Goal: Navigation & Orientation: Find specific page/section

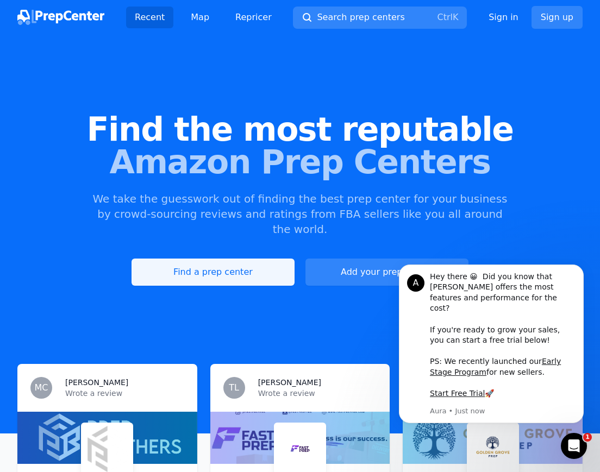
click at [200, 259] on link "Find a prep center" at bounding box center [213, 272] width 163 height 27
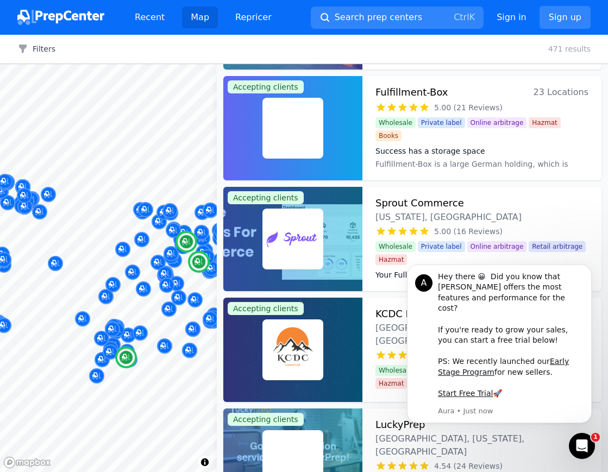
scroll to position [707, 0]
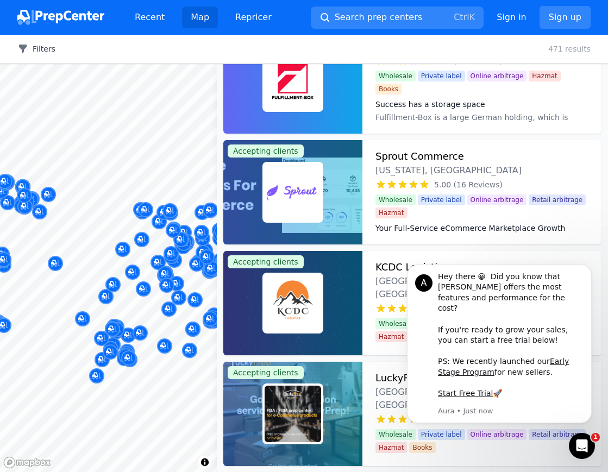
click at [36, 48] on button "Filters" at bounding box center [36, 48] width 38 height 11
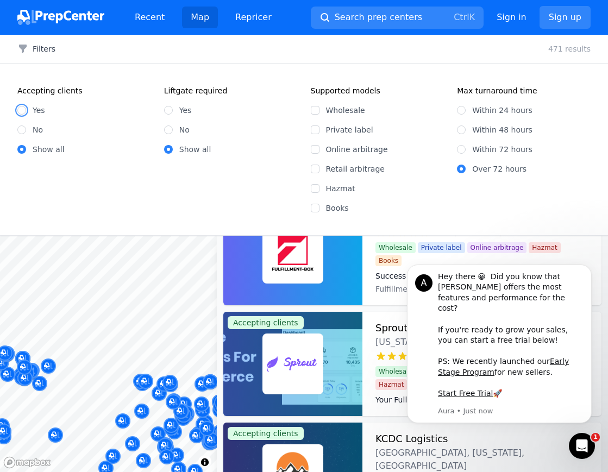
click at [24, 107] on input "Yes" at bounding box center [21, 110] width 9 height 9
radio input "true"
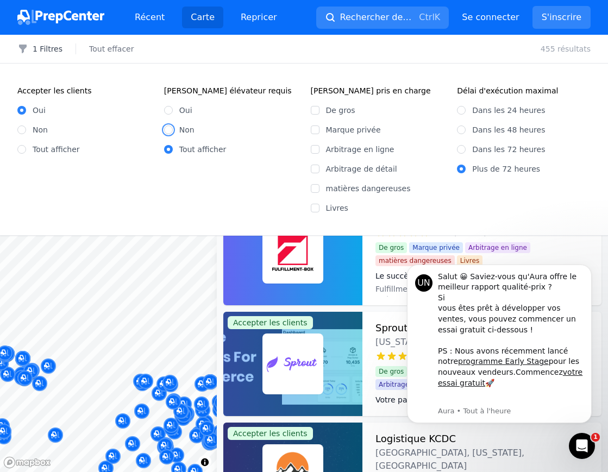
click at [168, 130] on input "Non" at bounding box center [168, 130] width 9 height 9
radio input "true"
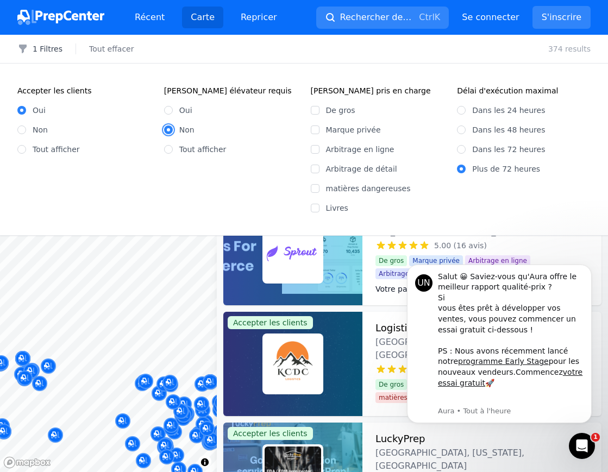
scroll to position [596, 0]
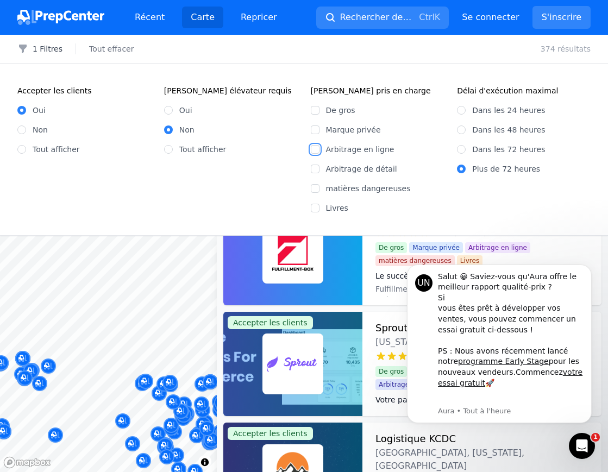
click at [314, 149] on input "Arbitrage en ligne" at bounding box center [315, 149] width 9 height 9
checkbox input "true"
drag, startPoint x: 461, startPoint y: 130, endPoint x: 466, endPoint y: 148, distance: 19.1
click at [466, 148] on div "Dans les 24 heures Dans les 48 heures Dans les 72 heures Plus de 72 heures" at bounding box center [524, 135] width 134 height 78
click at [461, 148] on input "Dans les 72 heures" at bounding box center [461, 149] width 9 height 9
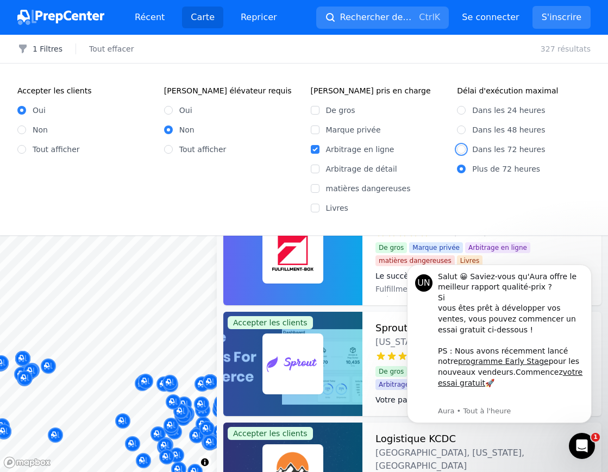
radio input "true"
click at [589, 266] on icon "Notification de rejet" at bounding box center [589, 268] width 6 height 6
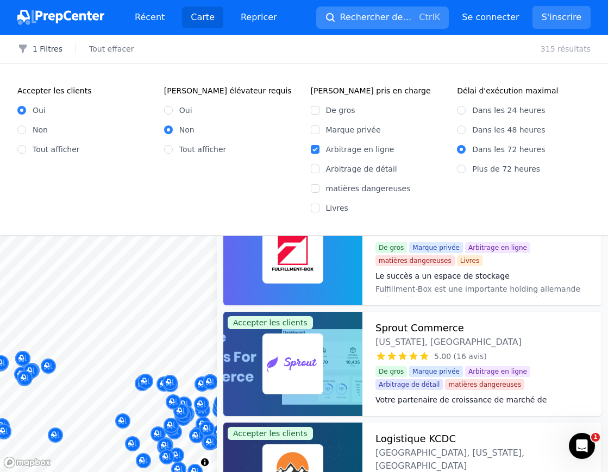
click at [325, 17] on icon "button" at bounding box center [330, 17] width 11 height 11
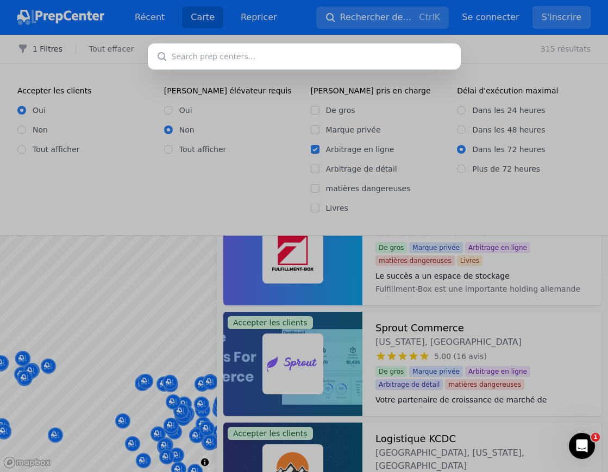
click at [280, 102] on div at bounding box center [304, 236] width 608 height 472
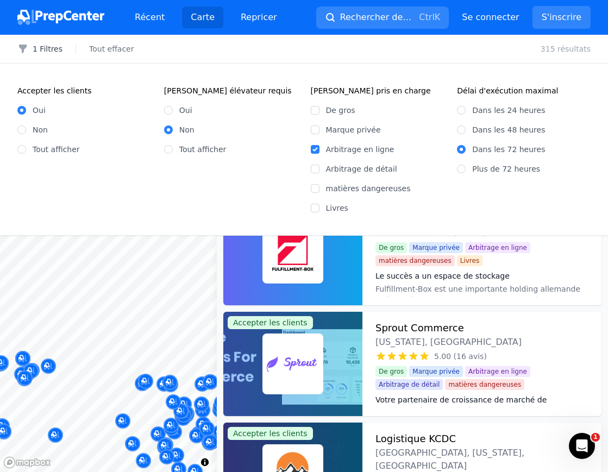
click at [526, 204] on fieldset "Délai d'exécution maximal Dans les 24 heures Dans les 48 heures Dans les 72 heu…" at bounding box center [524, 149] width 134 height 128
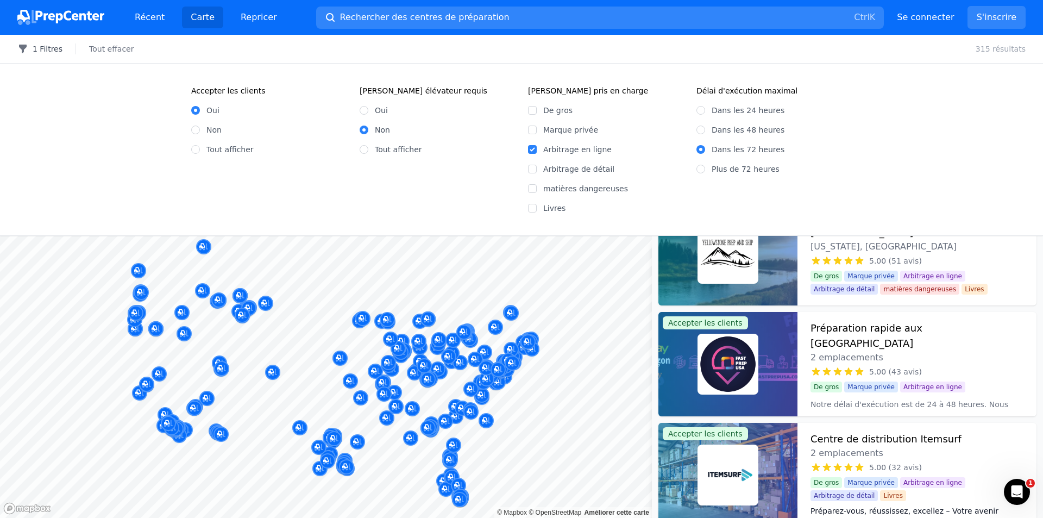
click at [49, 46] on font "1 Filtres" at bounding box center [48, 49] width 30 height 9
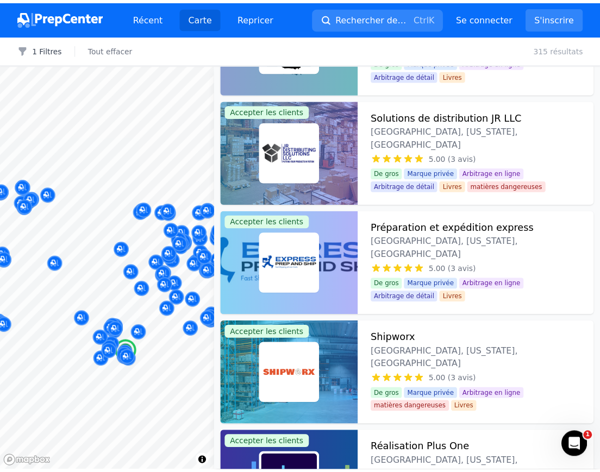
scroll to position [1848, 0]
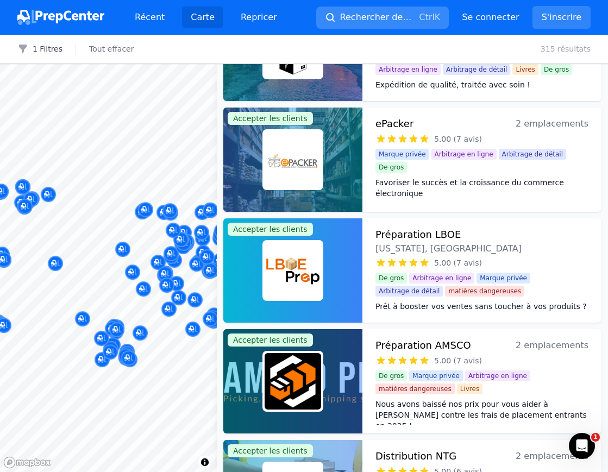
click at [378, 12] on font "Rechercher des centres de préparation" at bounding box center [425, 17] width 170 height 10
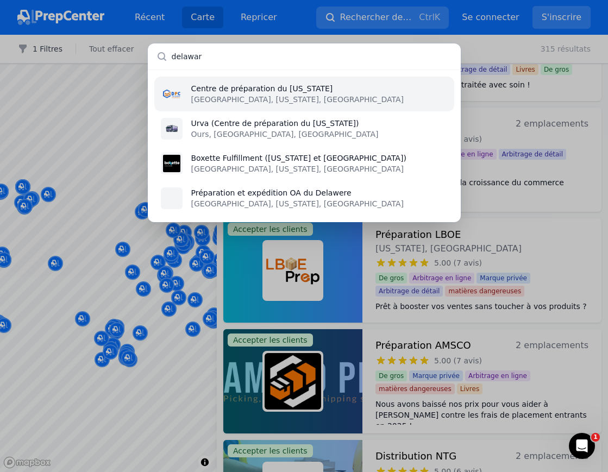
type input "[US_STATE]"
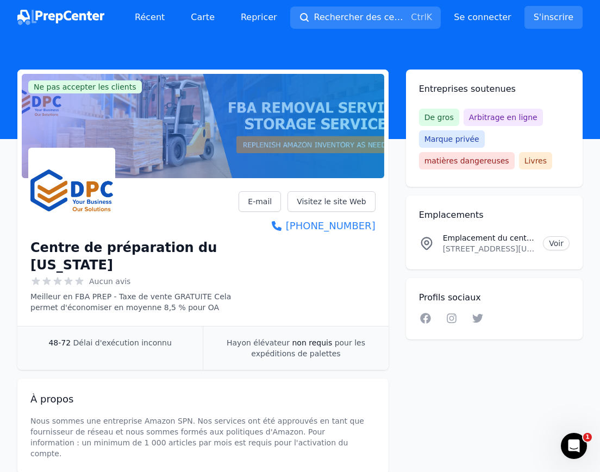
click at [57, 87] on font "Ne pas accepter les clients" at bounding box center [85, 87] width 103 height 9
drag, startPoint x: 143, startPoint y: 86, endPoint x: 26, endPoint y: 82, distance: 117.5
click at [26, 82] on div at bounding box center [203, 126] width 362 height 104
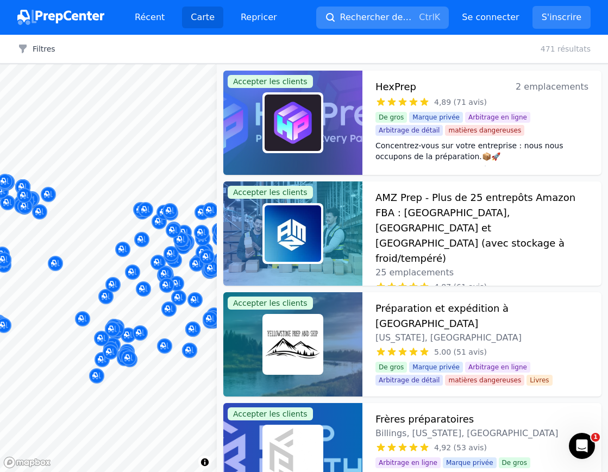
click at [365, 16] on font "Rechercher des centres de préparation" at bounding box center [425, 17] width 170 height 10
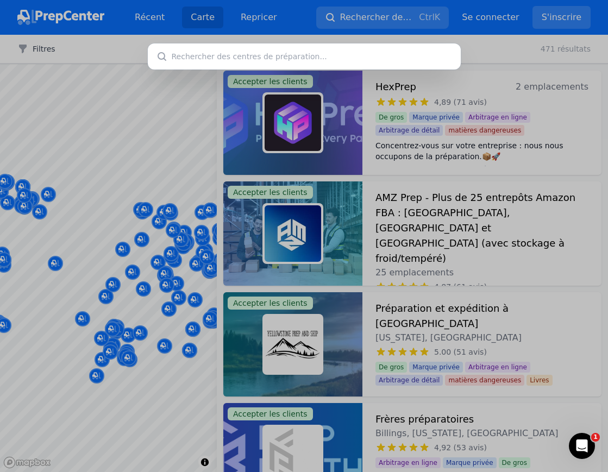
click at [379, 91] on div at bounding box center [304, 236] width 608 height 472
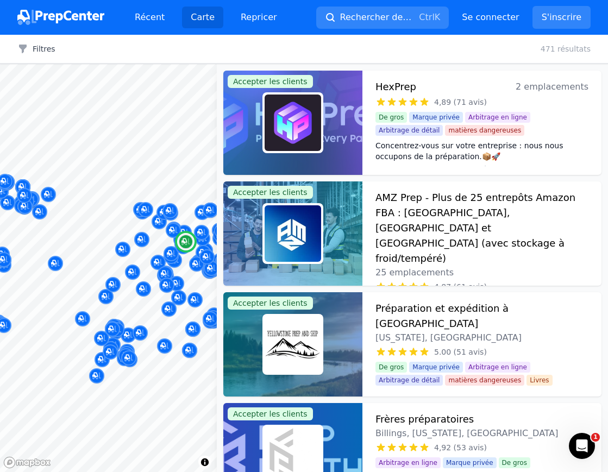
click at [404, 87] on font "HexPrep" at bounding box center [396, 86] width 41 height 11
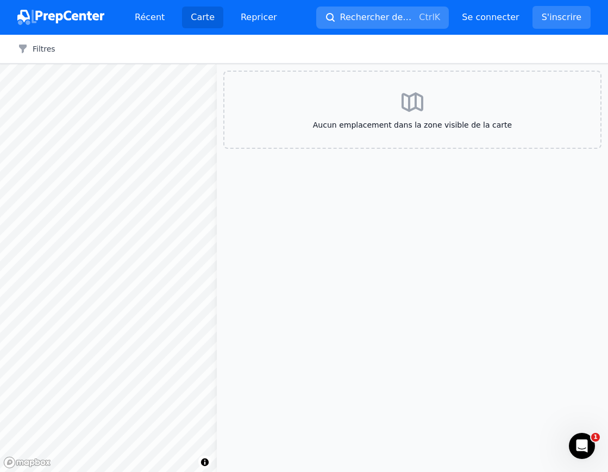
click at [342, 25] on button "Rechercher des centres de préparation Ctrl K" at bounding box center [382, 18] width 133 height 22
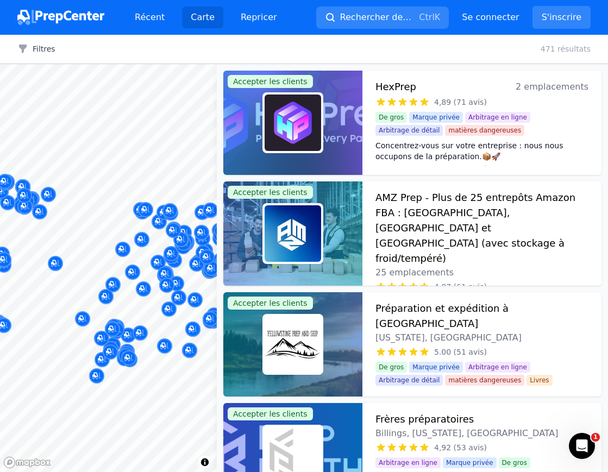
click at [401, 203] on div at bounding box center [304, 236] width 608 height 472
click at [387, 196] on div at bounding box center [304, 236] width 608 height 472
click at [447, 199] on div at bounding box center [304, 236] width 608 height 472
click at [276, 238] on div at bounding box center [304, 236] width 608 height 472
click at [409, 197] on div at bounding box center [304, 236] width 608 height 472
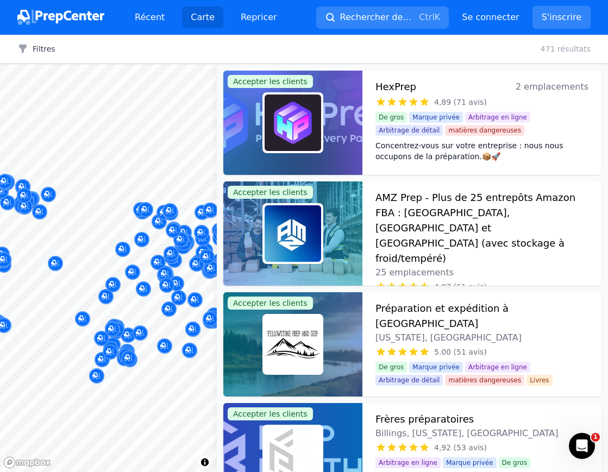
click at [436, 208] on div at bounding box center [304, 236] width 608 height 472
click at [404, 193] on div at bounding box center [304, 236] width 608 height 472
click at [317, 205] on div at bounding box center [304, 236] width 608 height 472
click at [320, 204] on div at bounding box center [304, 236] width 608 height 472
click at [431, 195] on div at bounding box center [304, 236] width 608 height 472
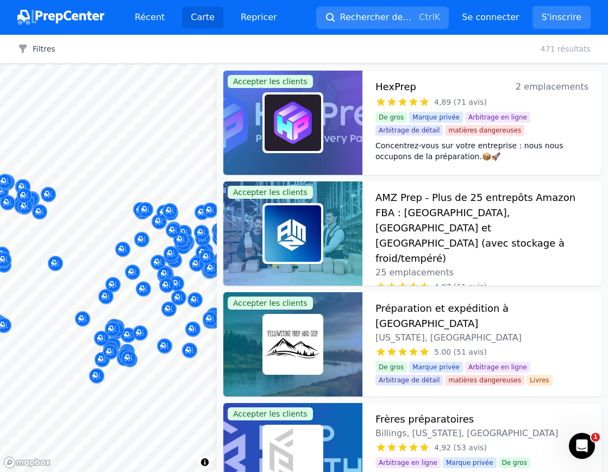
click at [394, 197] on div at bounding box center [304, 236] width 608 height 472
click at [411, 209] on div at bounding box center [304, 236] width 608 height 472
click at [411, 210] on div at bounding box center [304, 236] width 608 height 472
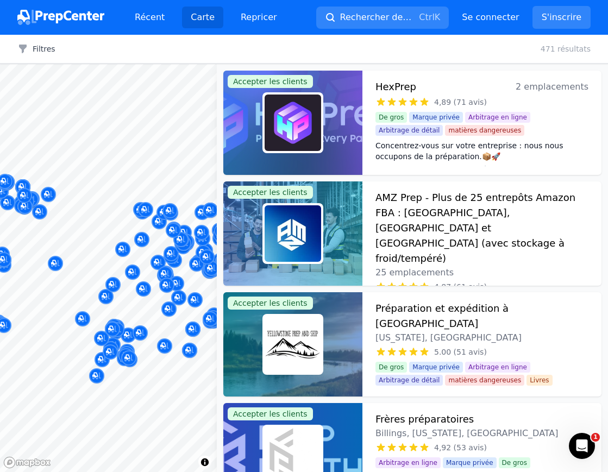
click at [292, 131] on div at bounding box center [304, 236] width 608 height 472
click at [66, 14] on div at bounding box center [304, 236] width 608 height 472
click at [66, 15] on div at bounding box center [304, 236] width 608 height 472
click at [66, 16] on div at bounding box center [304, 236] width 608 height 472
